Goal: Information Seeking & Learning: Learn about a topic

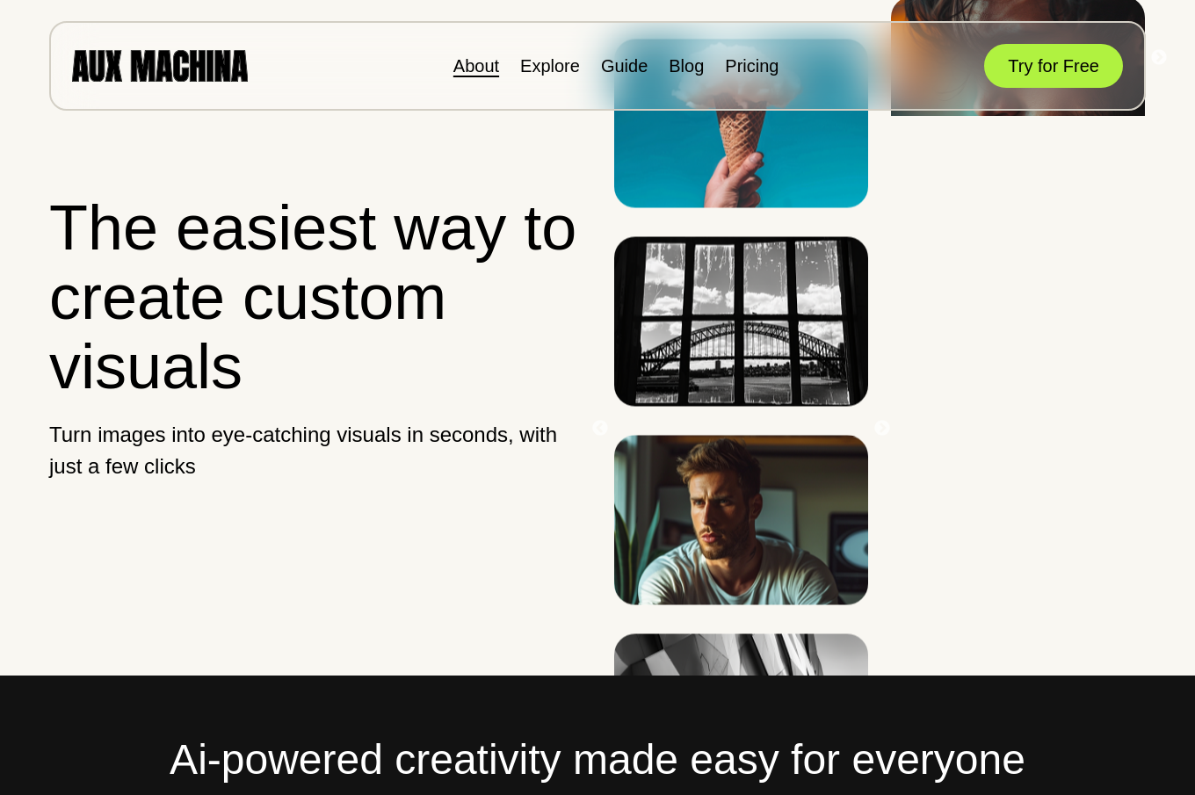
click at [469, 70] on link "About" at bounding box center [476, 65] width 46 height 19
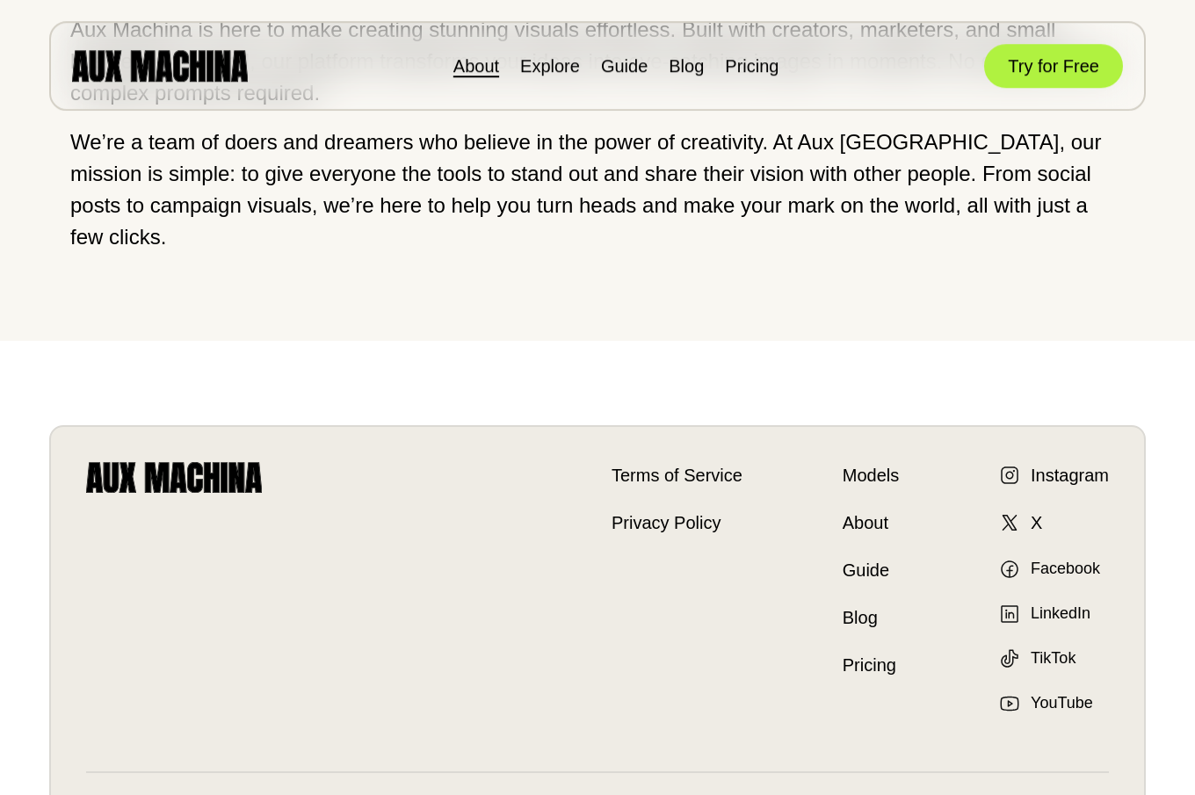
scroll to position [269, 0]
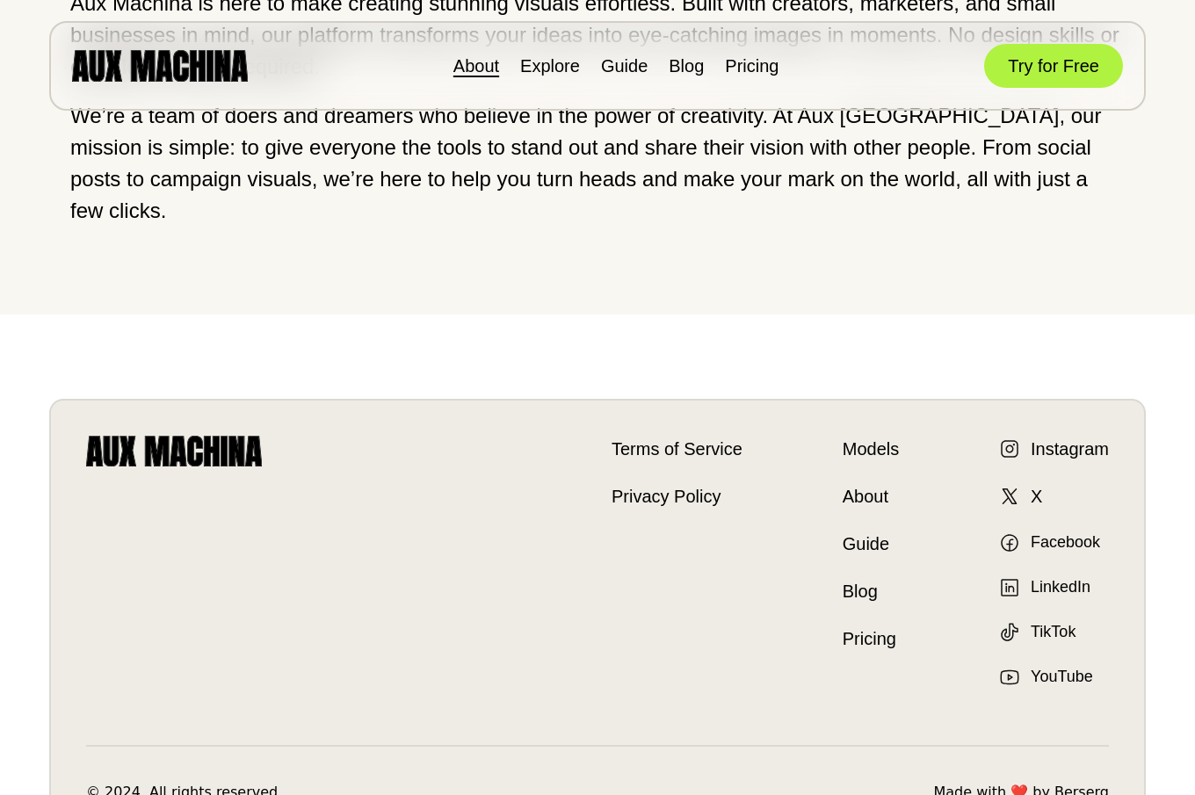
click at [871, 625] on link "Pricing" at bounding box center [870, 638] width 56 height 26
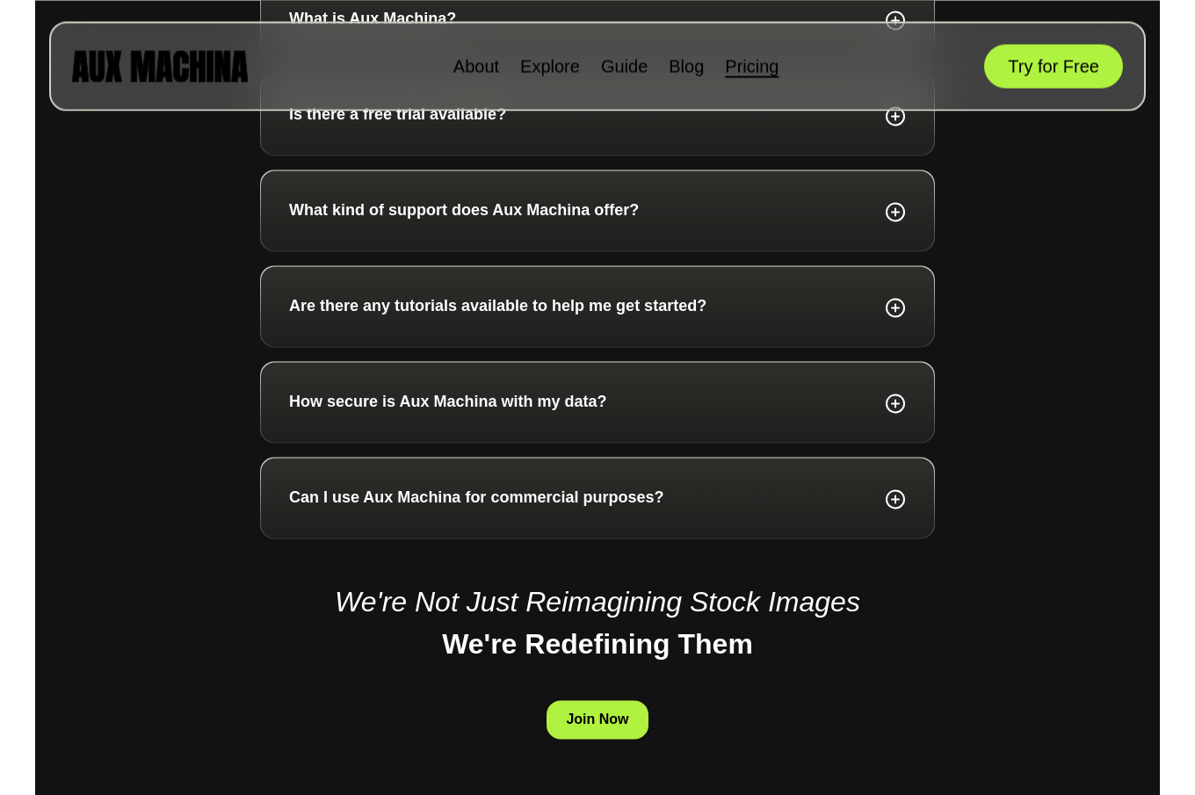
scroll to position [1254, 0]
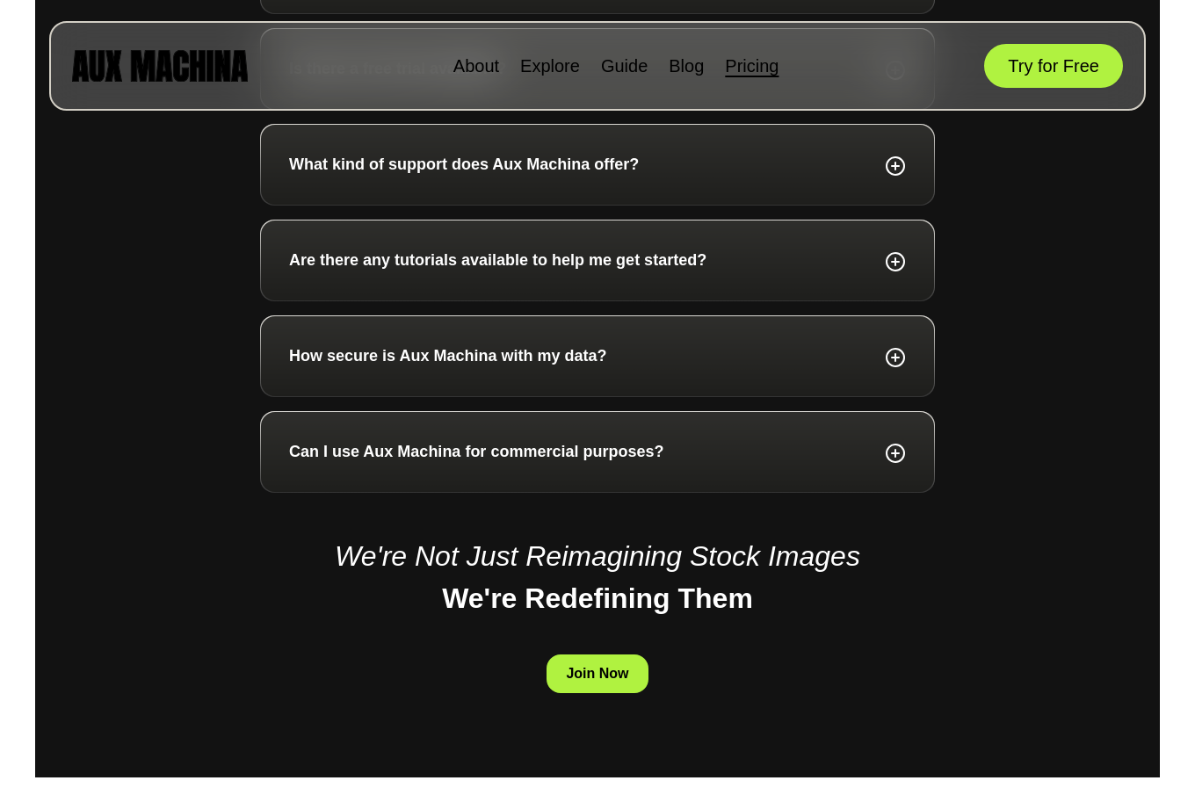
click at [711, 358] on div "How secure is Aux Machina with my data?" at bounding box center [597, 356] width 617 height 24
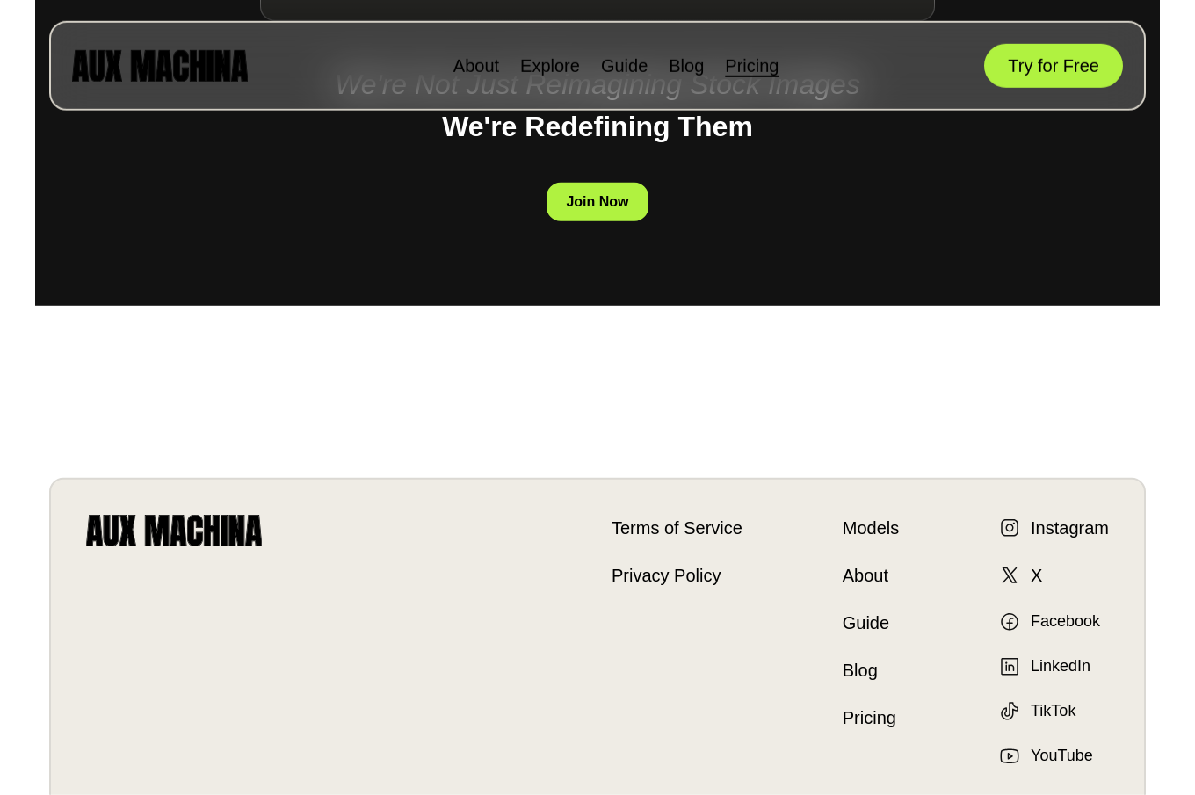
scroll to position [1792, 0]
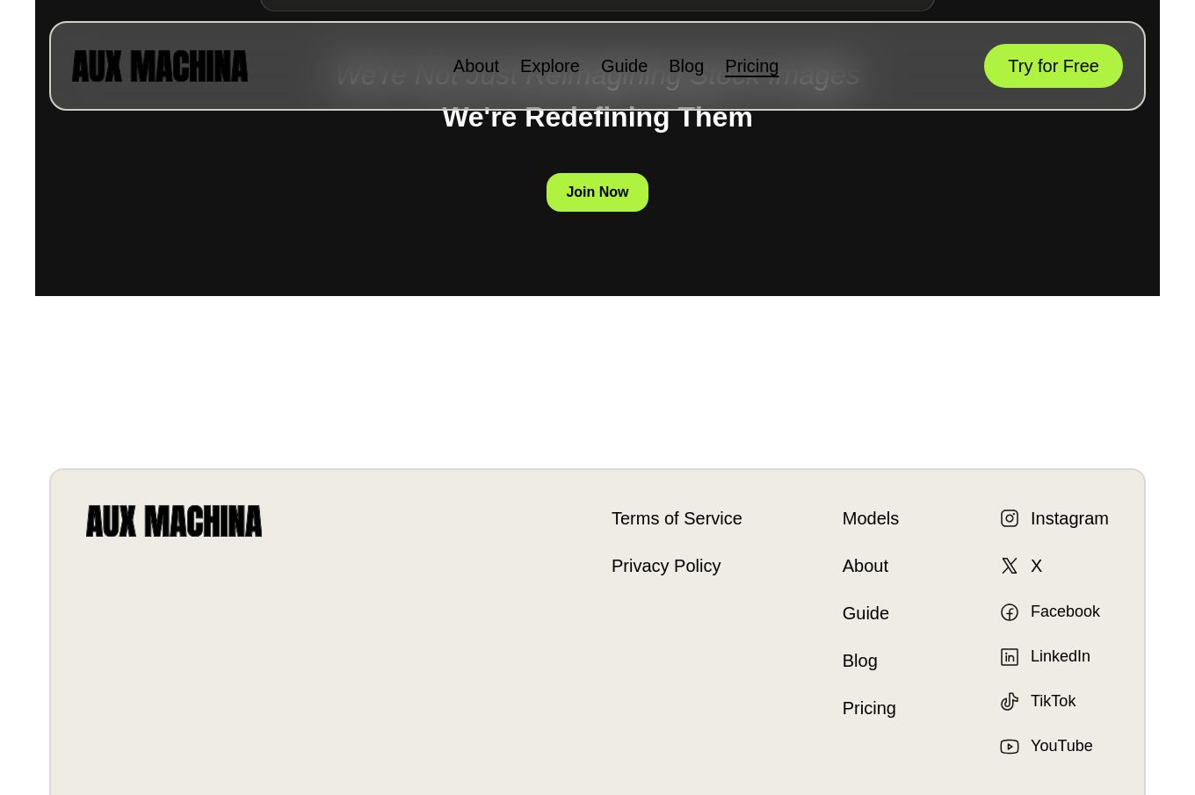
click at [651, 560] on link "Privacy Policy" at bounding box center [676, 566] width 131 height 26
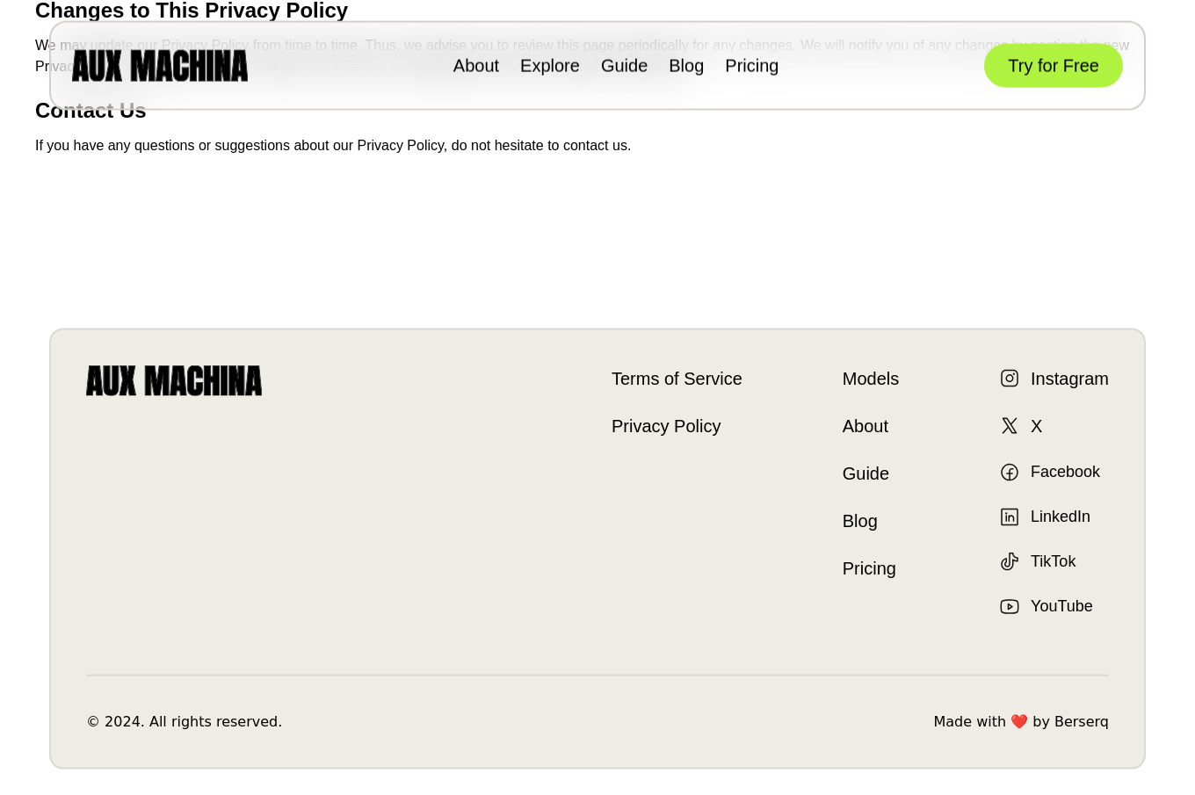
scroll to position [1882, 0]
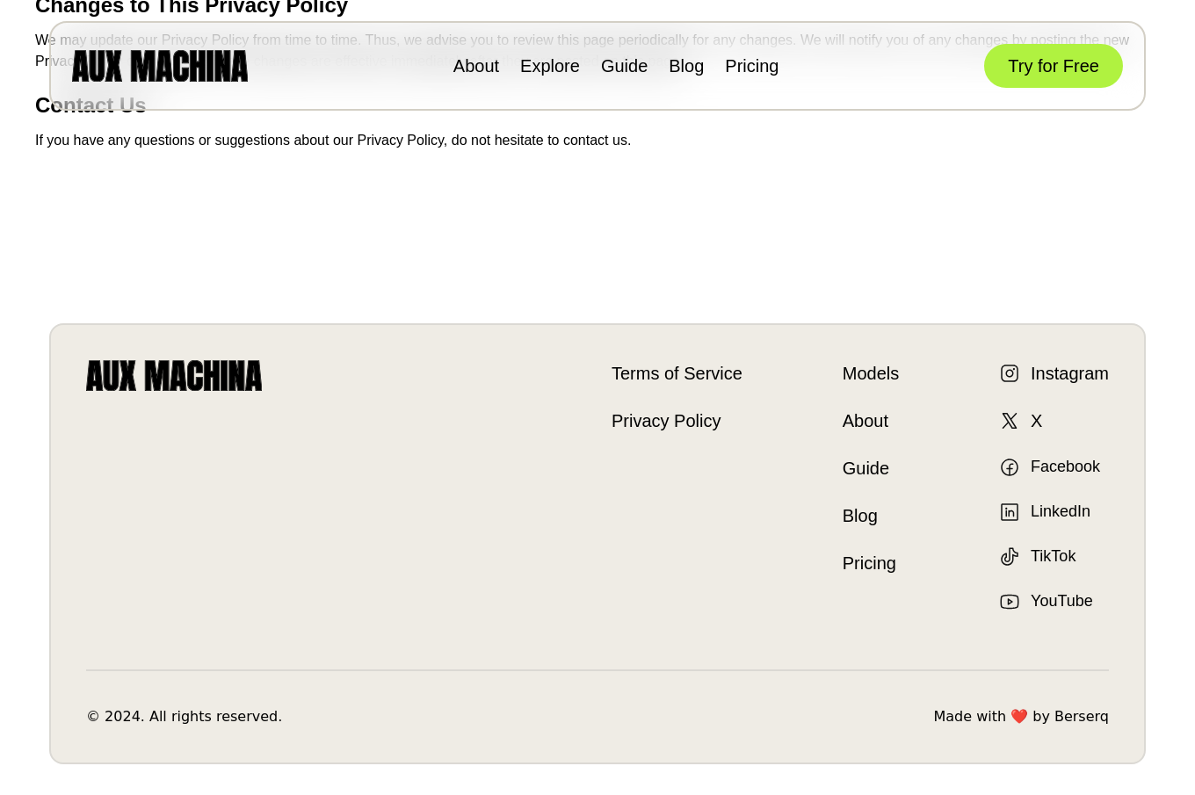
click at [659, 372] on link "Terms of Service" at bounding box center [676, 373] width 131 height 26
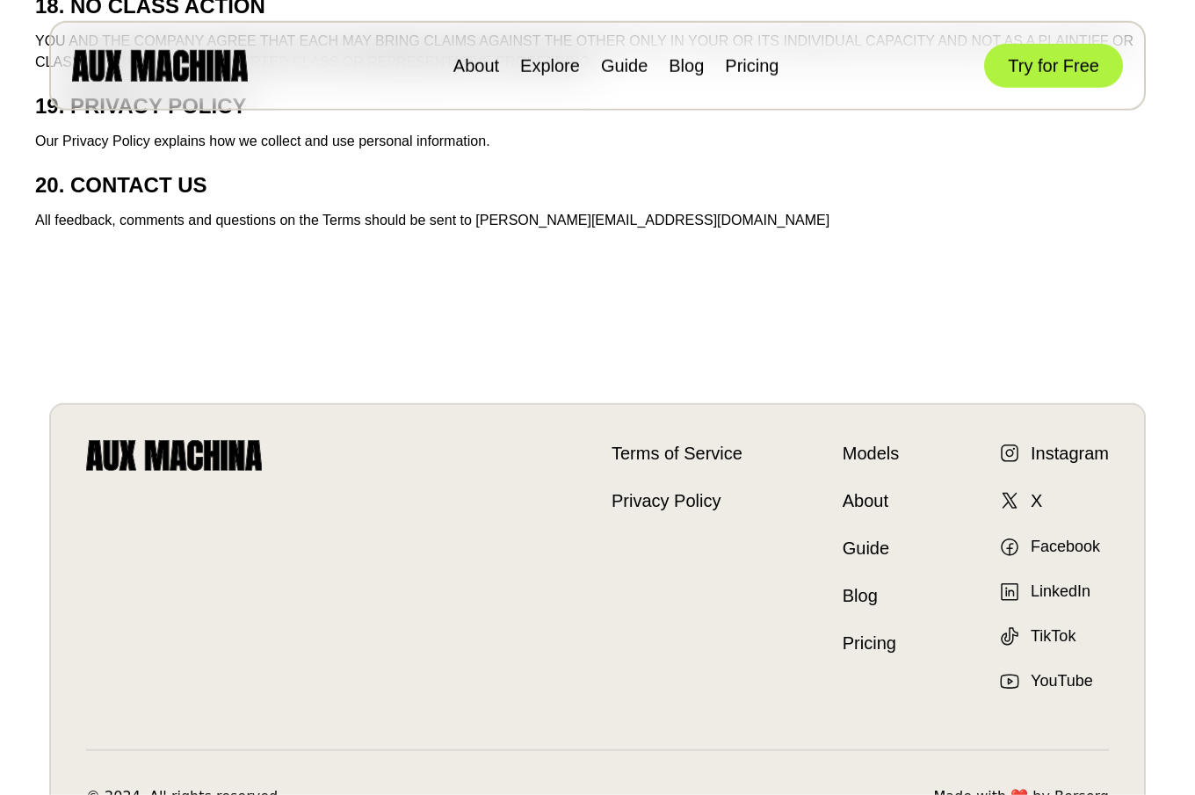
scroll to position [5376, 0]
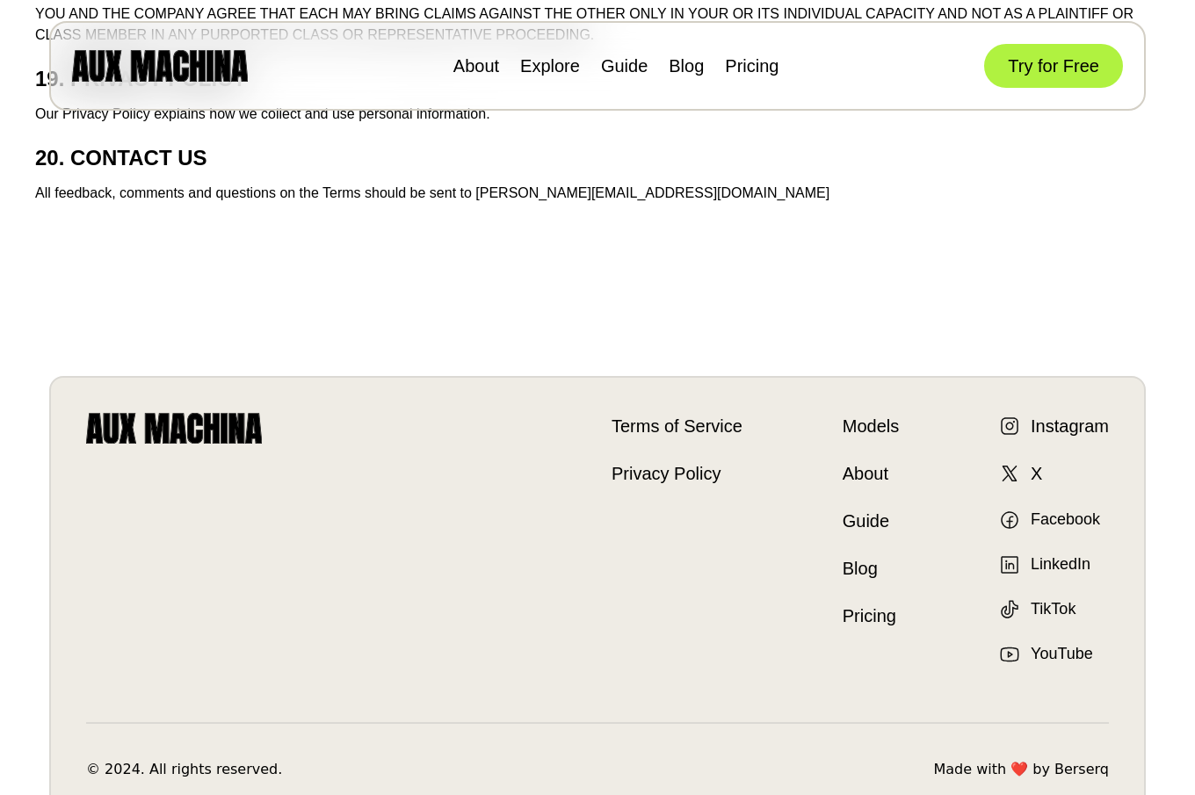
click at [864, 469] on link "About" at bounding box center [870, 473] width 56 height 26
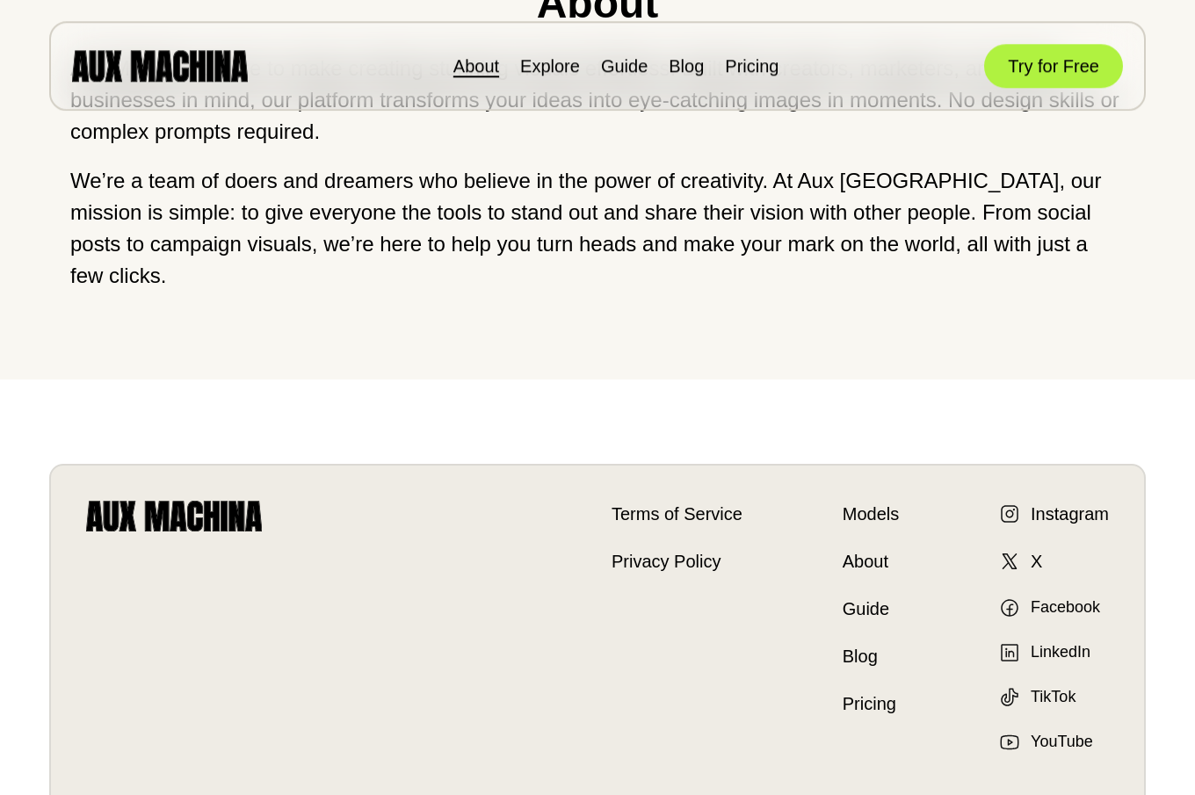
scroll to position [358, 0]
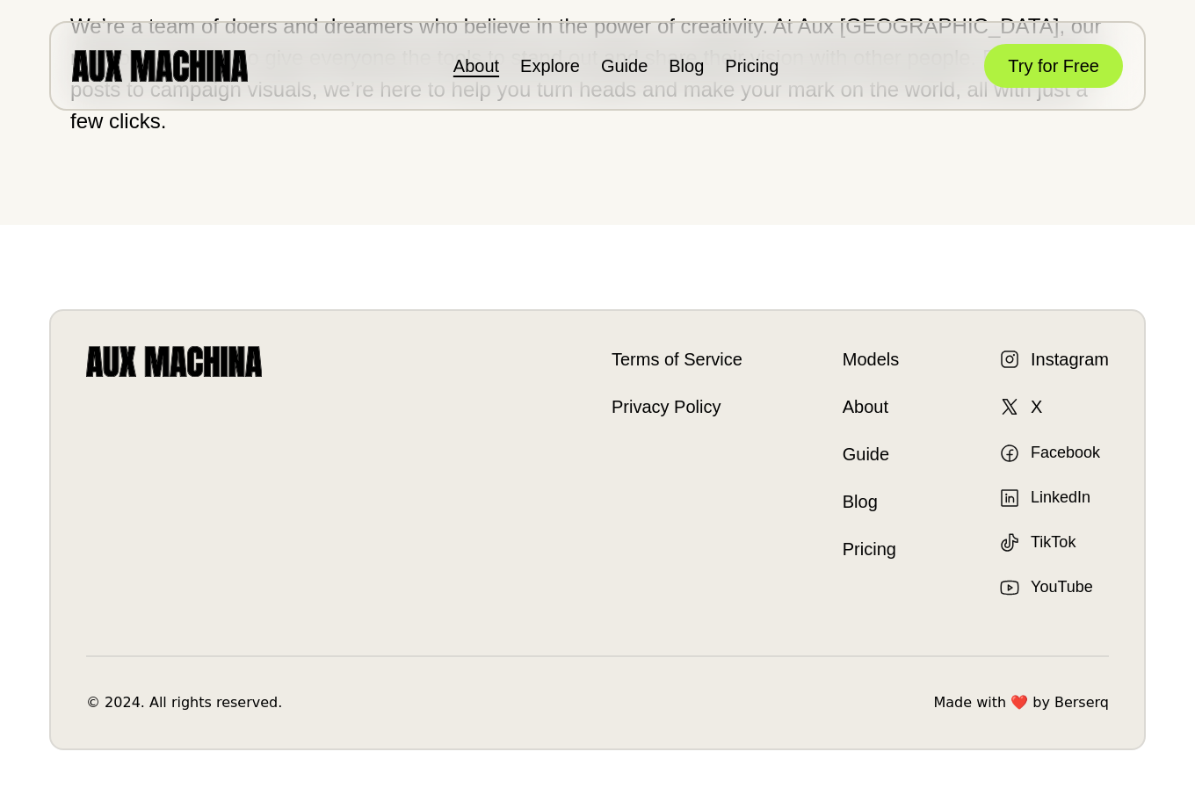
click at [862, 536] on link "Pricing" at bounding box center [870, 549] width 56 height 26
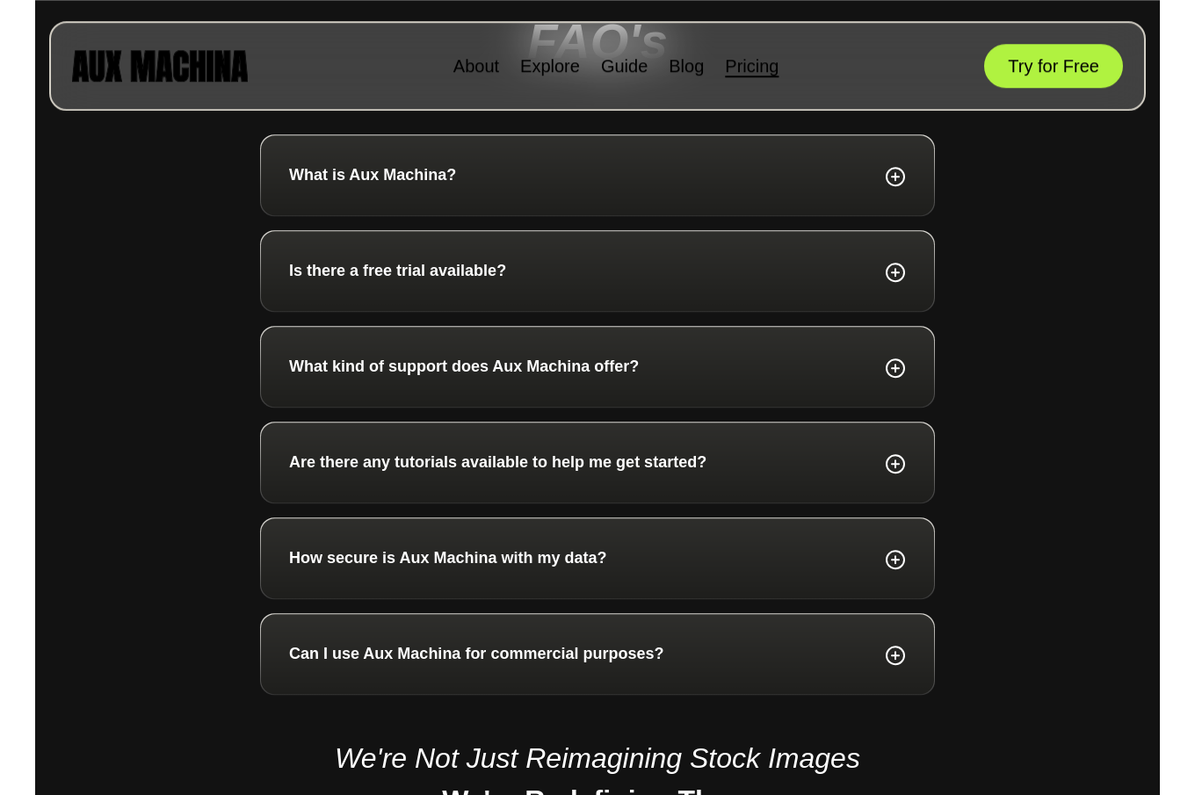
scroll to position [1075, 0]
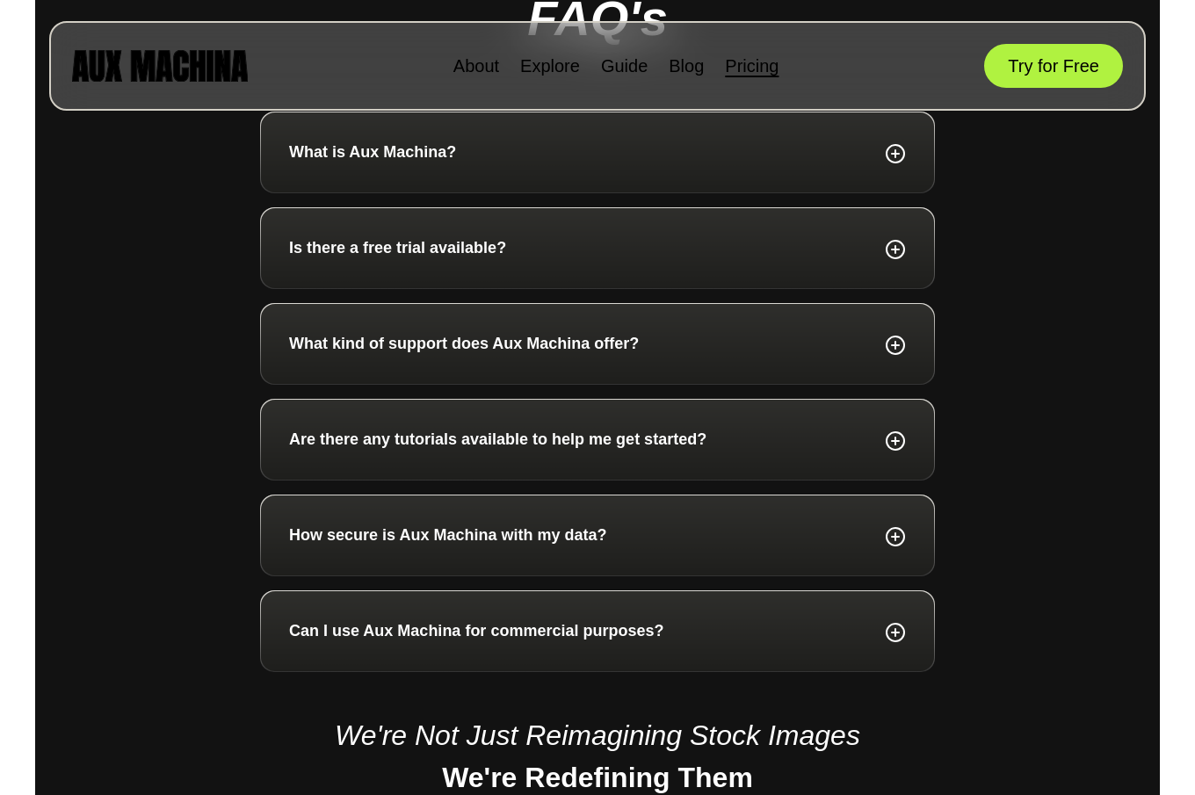
click at [369, 442] on p "Are there any tutorials available to help me get started?" at bounding box center [497, 440] width 417 height 24
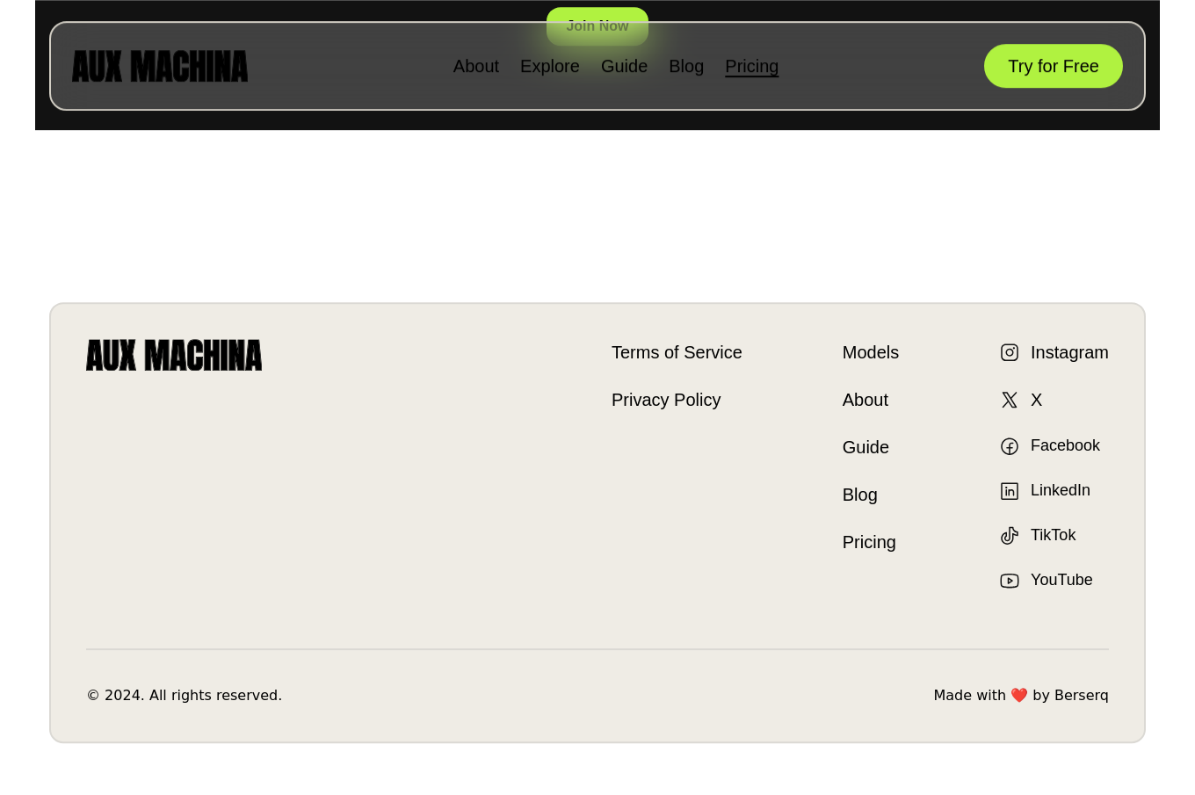
scroll to position [1990, 0]
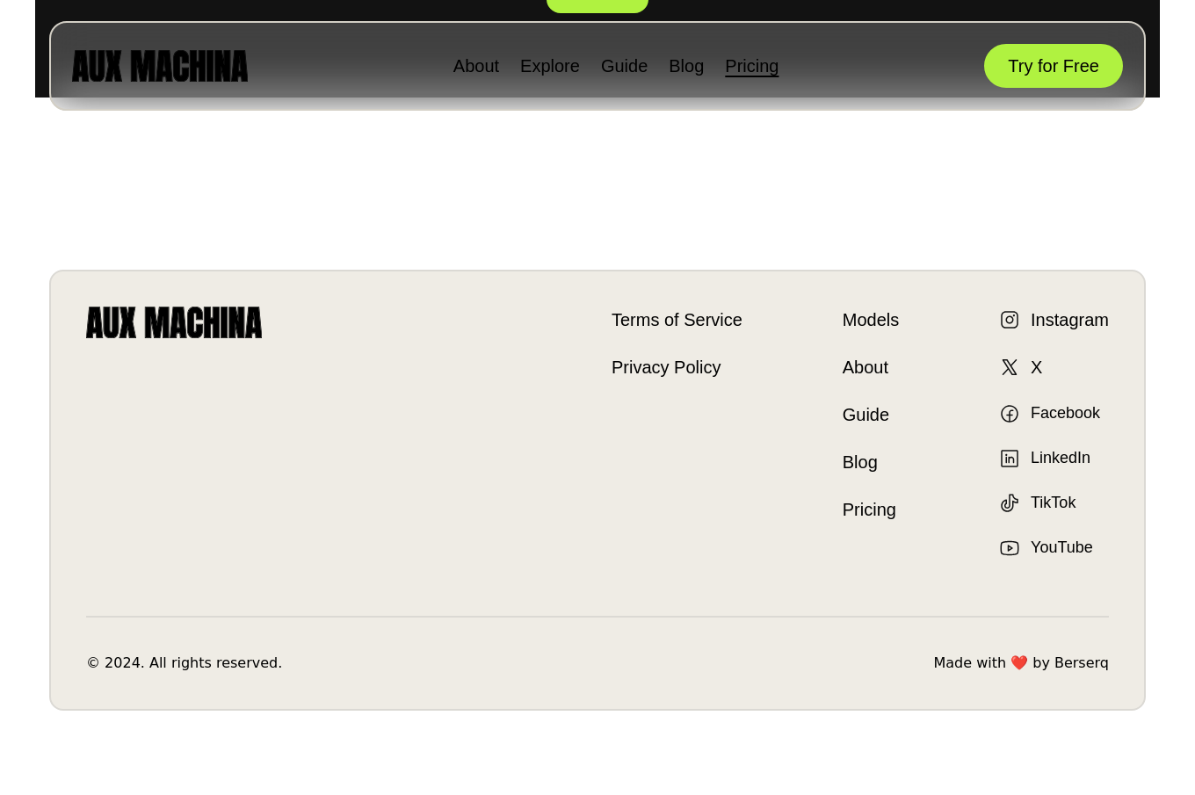
click at [869, 319] on link "Models" at bounding box center [870, 320] width 56 height 26
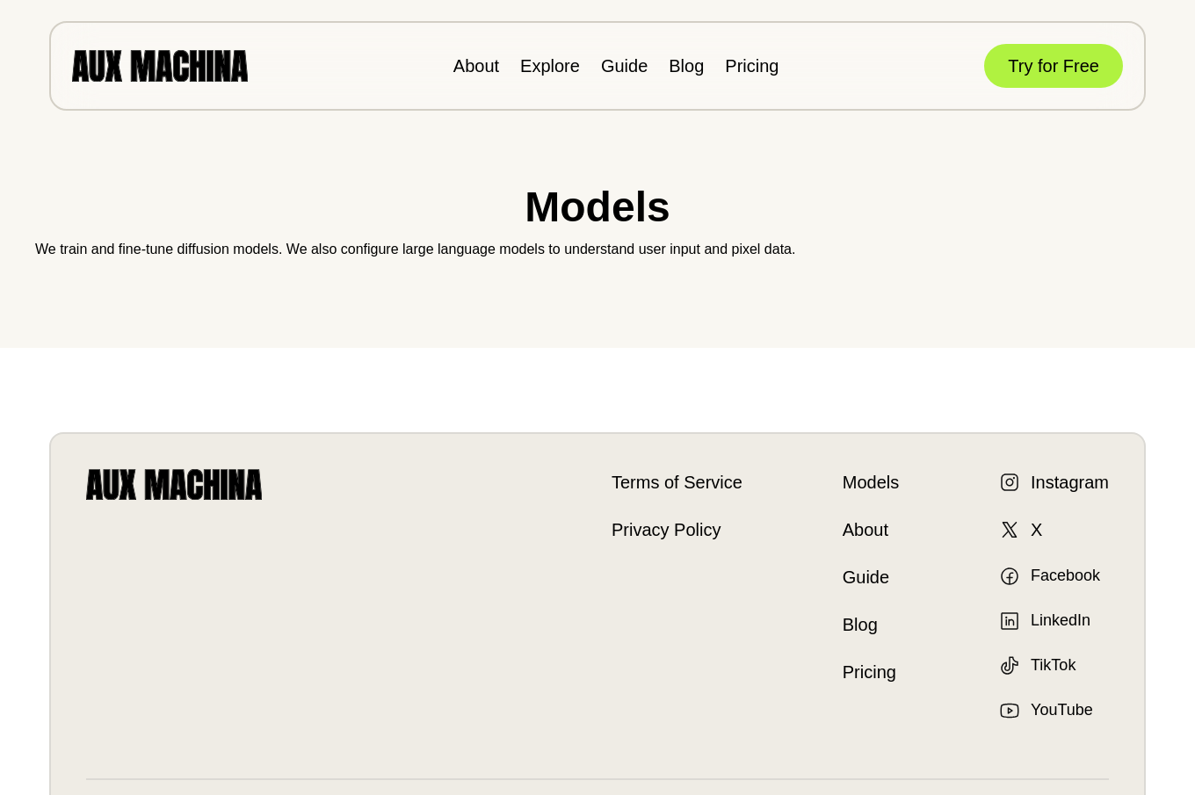
click at [861, 578] on link "Guide" at bounding box center [870, 577] width 56 height 26
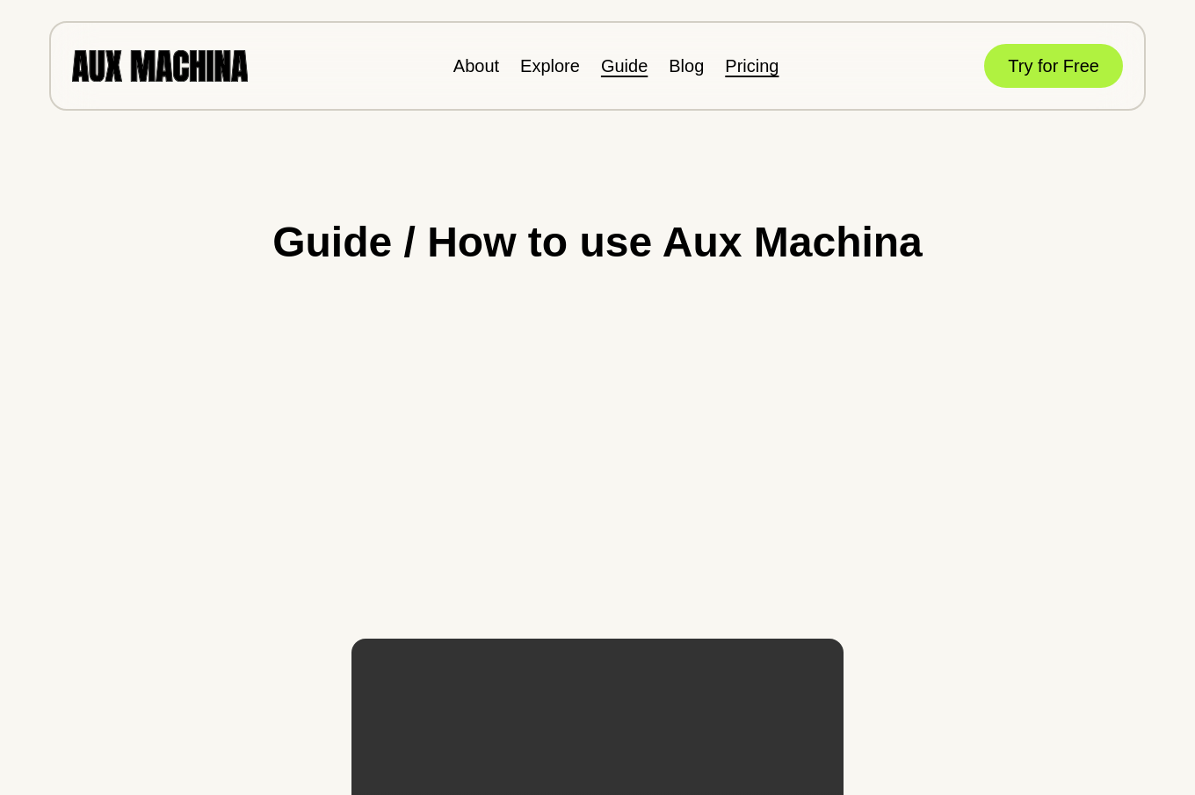
click at [750, 66] on link "Pricing" at bounding box center [752, 65] width 54 height 19
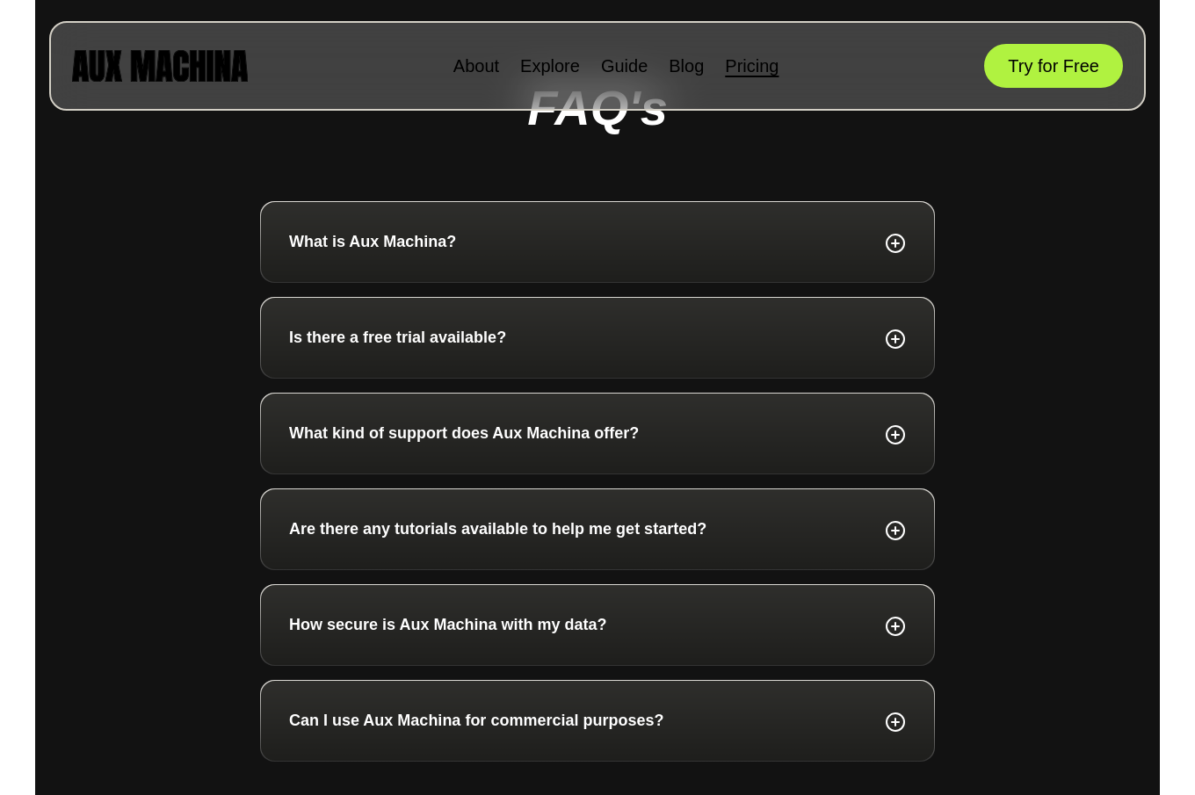
scroll to position [1075, 0]
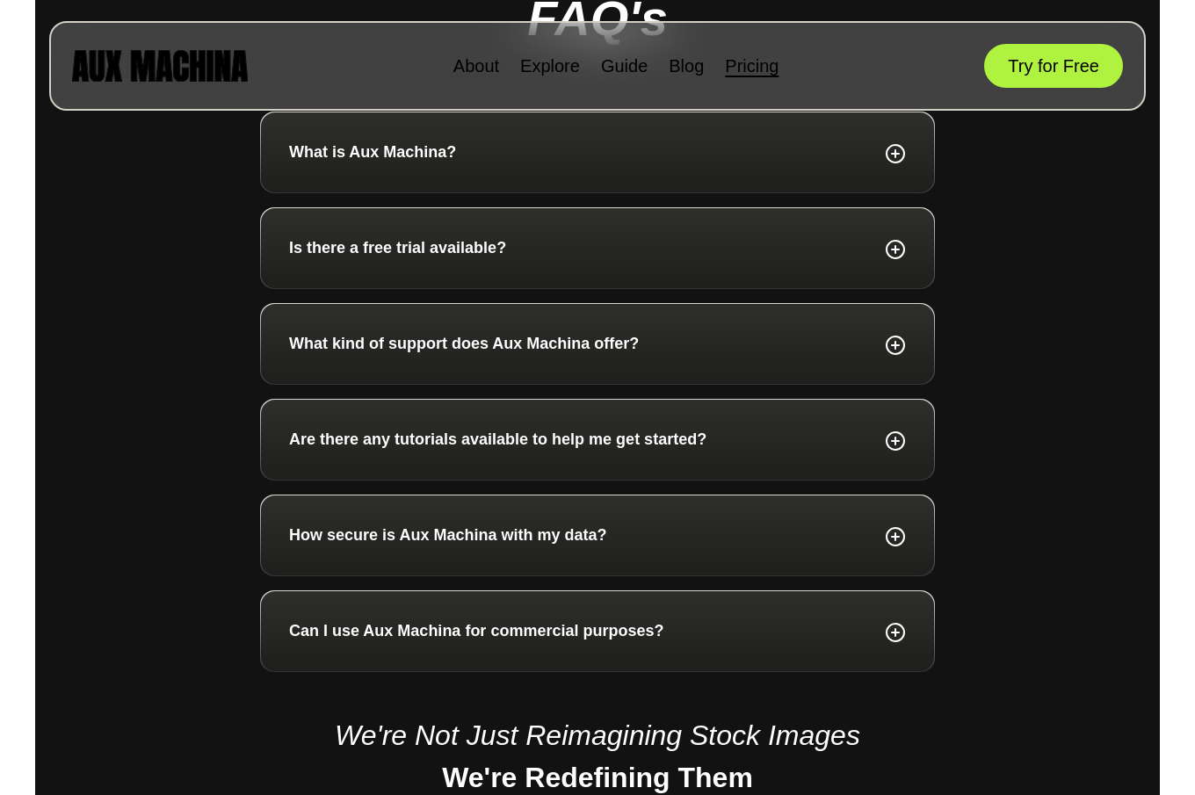
click at [376, 439] on p "Are there any tutorials available to help me get started?" at bounding box center [497, 440] width 417 height 24
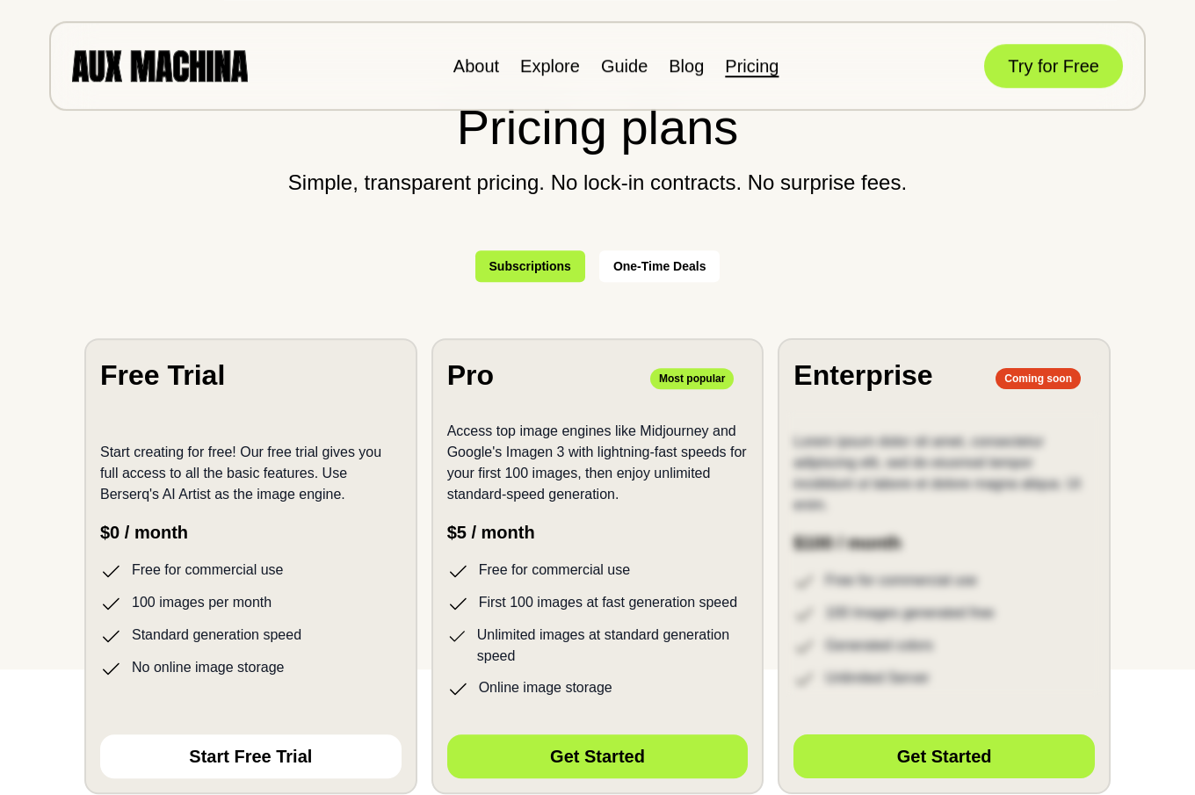
scroll to position [0, 0]
